Goal: Obtain resource: Download file/media

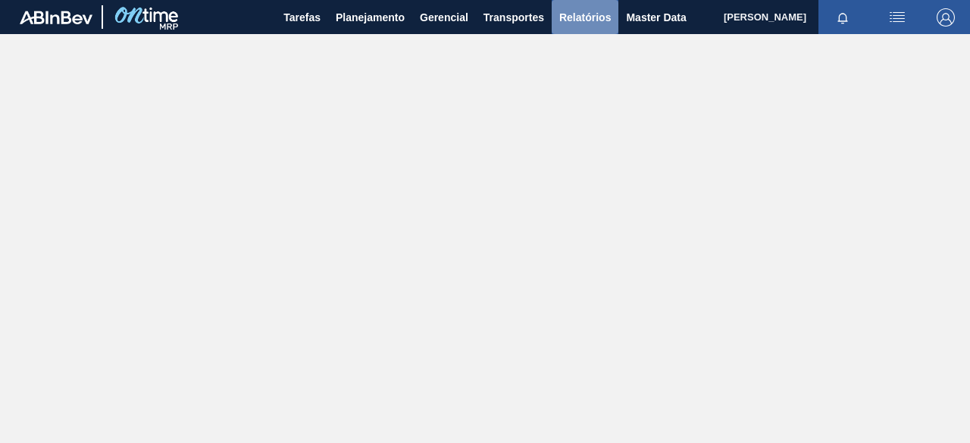
click at [576, 20] on span "Relatórios" at bounding box center [585, 17] width 52 height 18
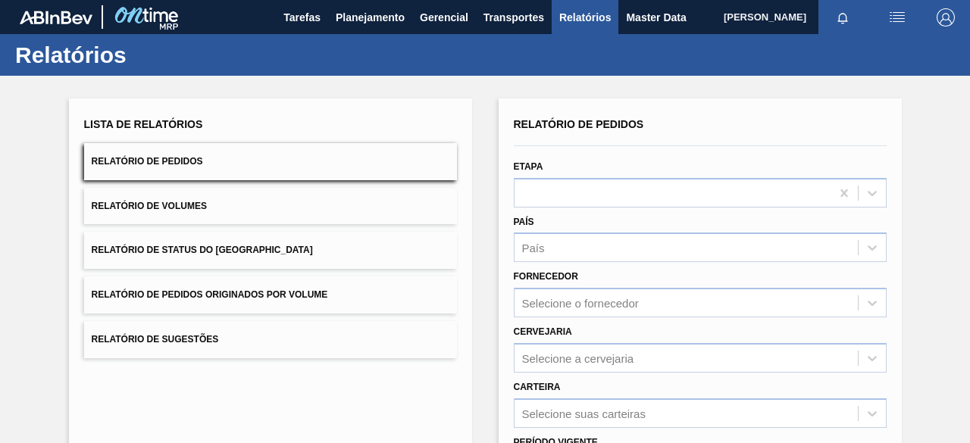
click at [277, 293] on span "Relatório de Pedidos Originados por Volume" at bounding box center [210, 295] width 236 height 11
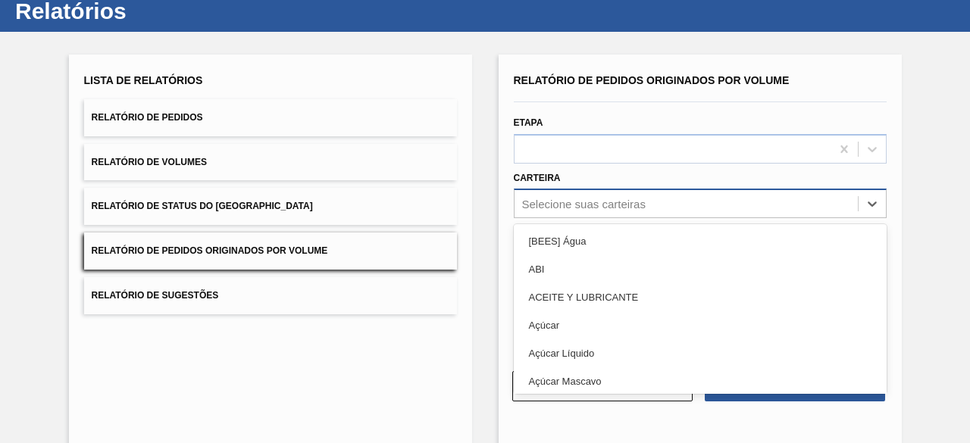
click at [634, 218] on div "option [BEES] Água focused, 1 of 101. 101 results available. Use Up and Down to…" at bounding box center [700, 204] width 373 height 30
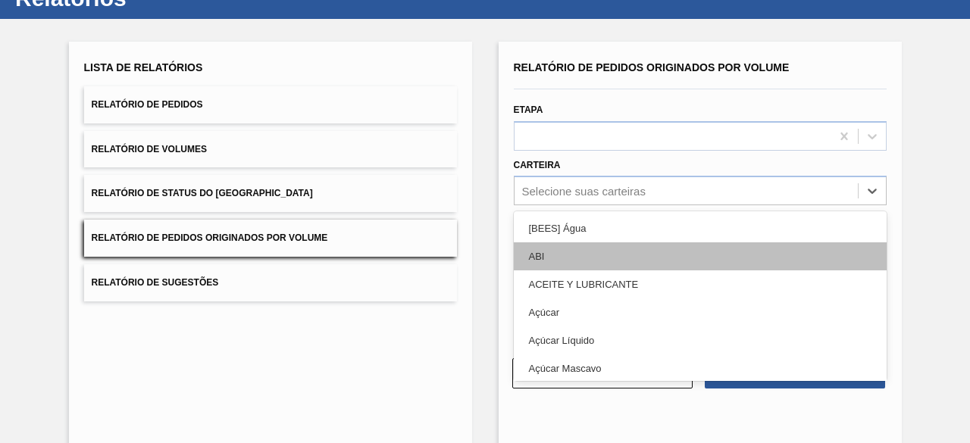
scroll to position [58, 0]
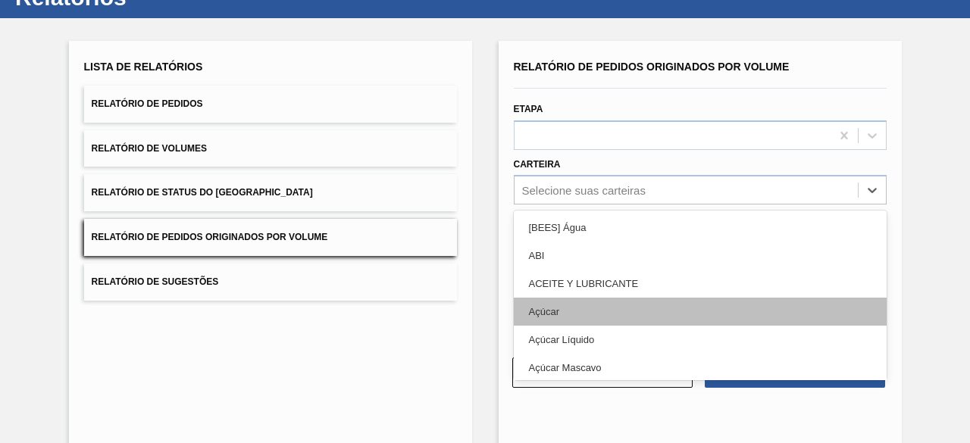
click at [617, 307] on div "Açúcar" at bounding box center [700, 312] width 373 height 28
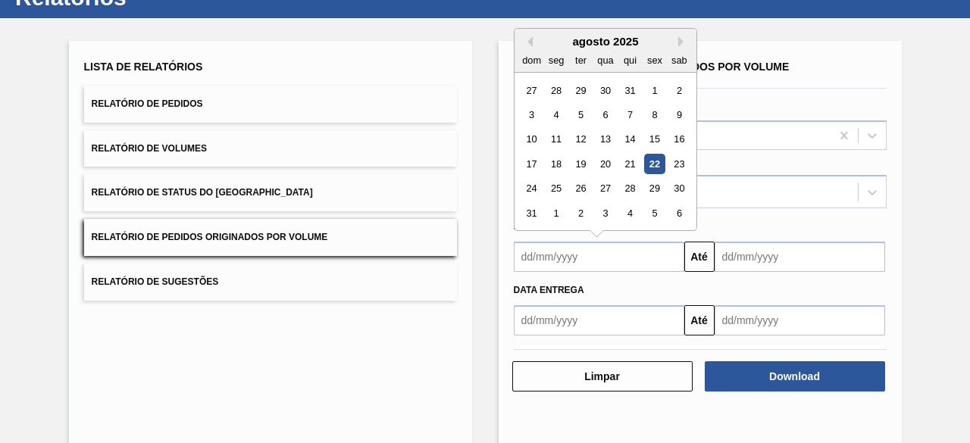
click at [623, 265] on input "text" at bounding box center [599, 257] width 171 height 30
click at [534, 161] on div "17" at bounding box center [531, 164] width 20 height 20
type input "[DATE]"
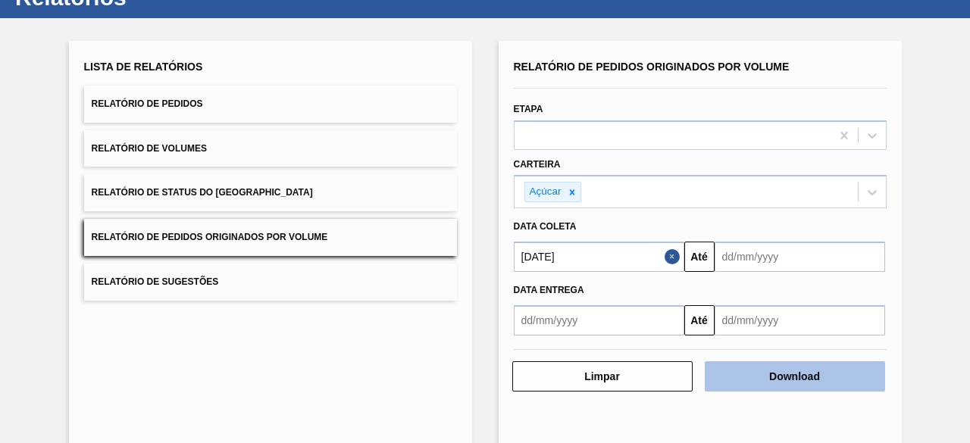
click at [820, 374] on button "Download" at bounding box center [795, 377] width 180 height 30
